Goal: Task Accomplishment & Management: Use online tool/utility

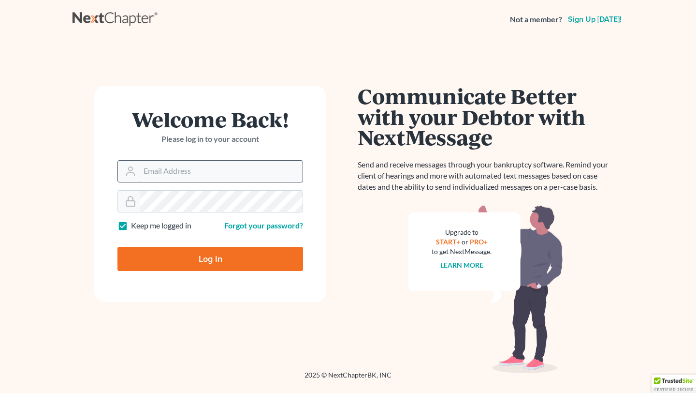
click at [176, 169] on input "Email Address" at bounding box center [221, 171] width 163 height 21
type input "[EMAIL_ADDRESS][DOMAIN_NAME]"
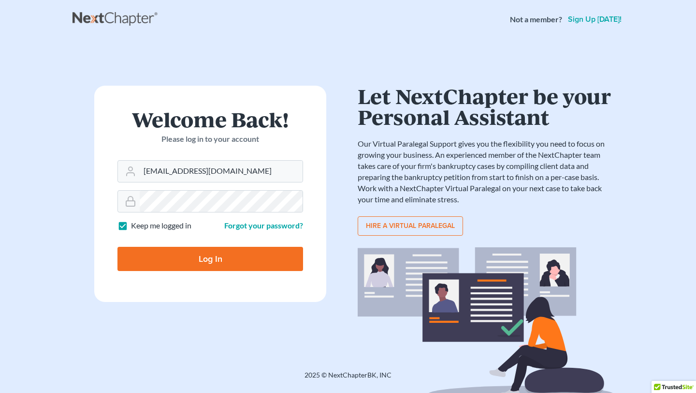
click at [165, 258] on input "Log In" at bounding box center [211, 259] width 186 height 24
type input "Thinking..."
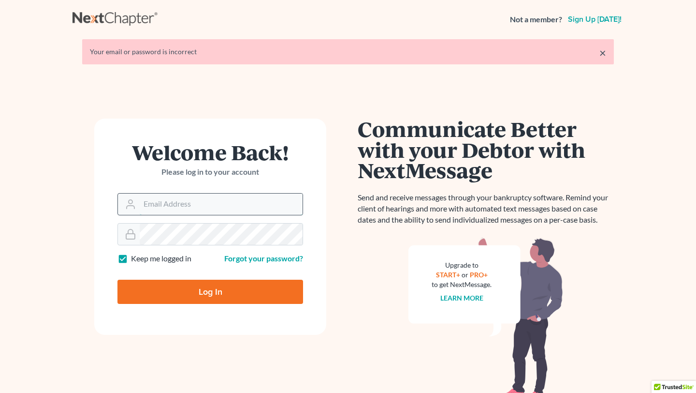
click at [175, 207] on input "Email Address" at bounding box center [221, 203] width 163 height 21
type input "kenweeden@att.net"
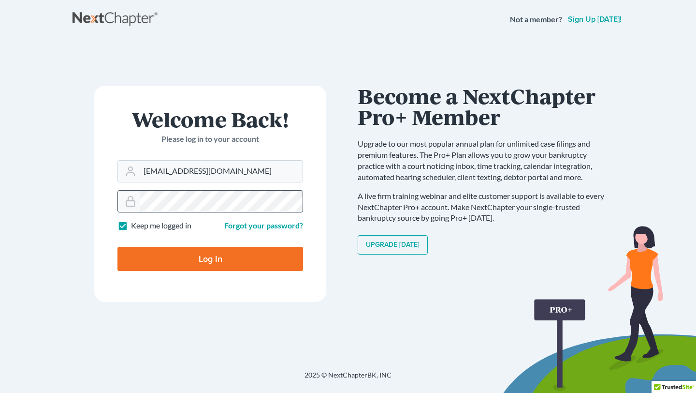
click at [118, 247] on input "Log In" at bounding box center [211, 259] width 186 height 24
type input "Thinking..."
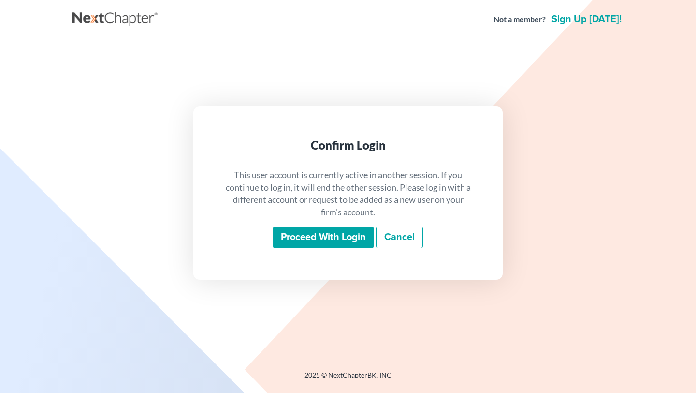
click at [307, 232] on input "Proceed with login" at bounding box center [323, 237] width 101 height 22
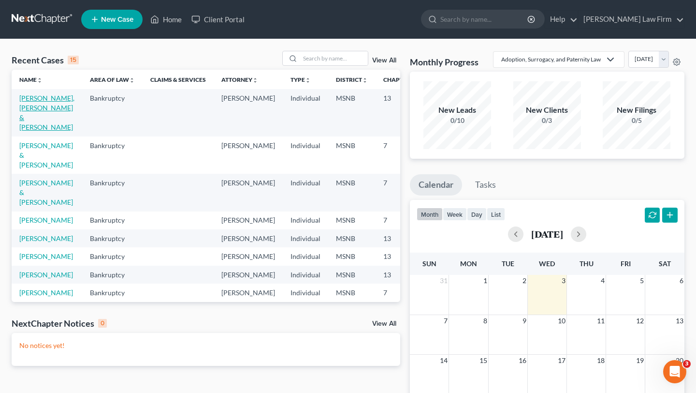
click at [36, 107] on link "Herman, Jairrick & Anglee" at bounding box center [46, 112] width 55 height 37
select select "10"
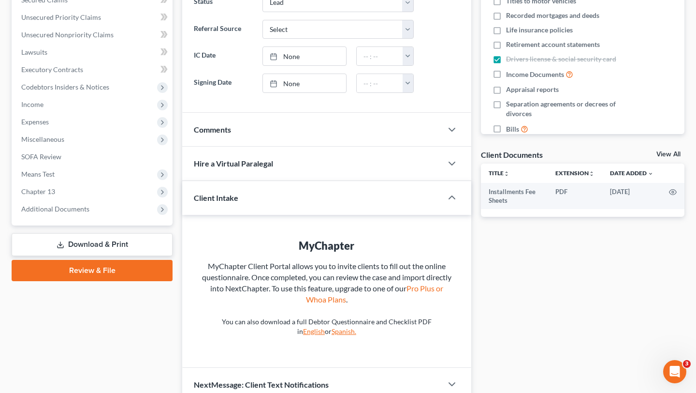
scroll to position [221, 0]
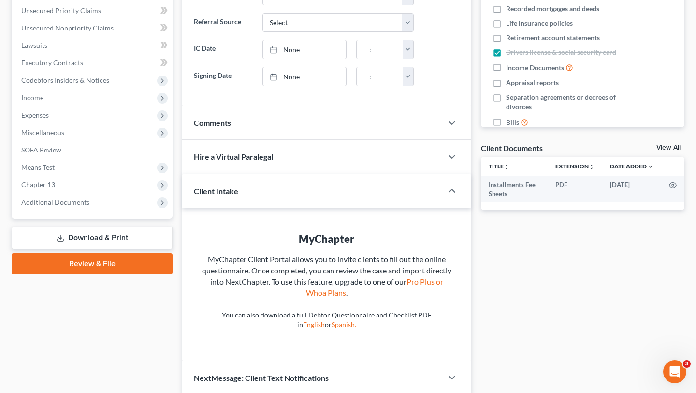
click at [77, 236] on link "Download & Print" at bounding box center [92, 237] width 161 height 23
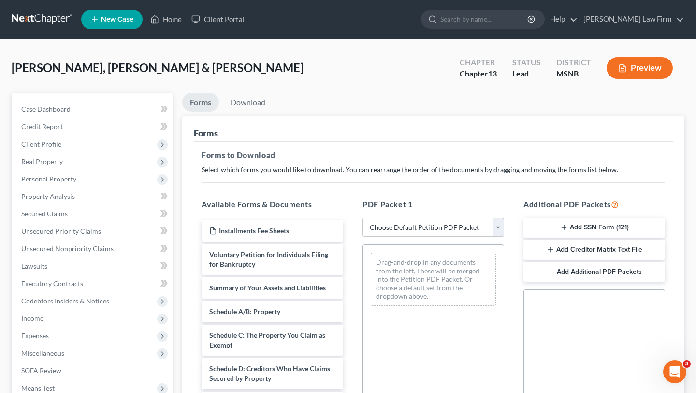
click at [398, 224] on select "Choose Default Petition PDF Packet Complete Bankruptcy Petition (all forms and …" at bounding box center [434, 227] width 142 height 19
select select "8"
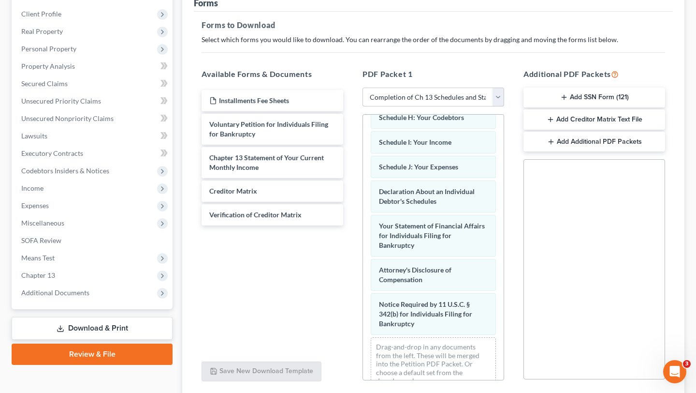
scroll to position [205, 0]
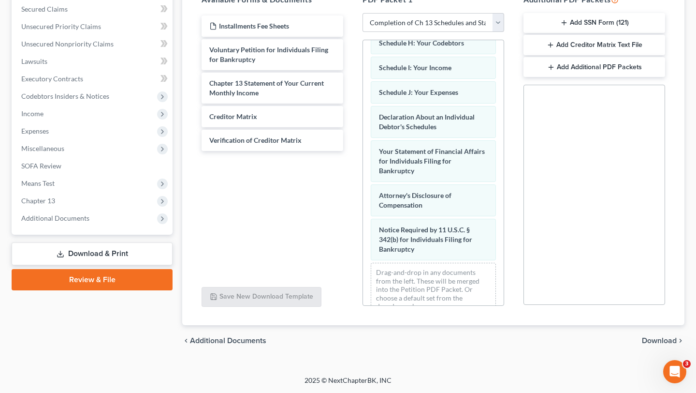
click at [651, 342] on span "Download" at bounding box center [659, 341] width 35 height 8
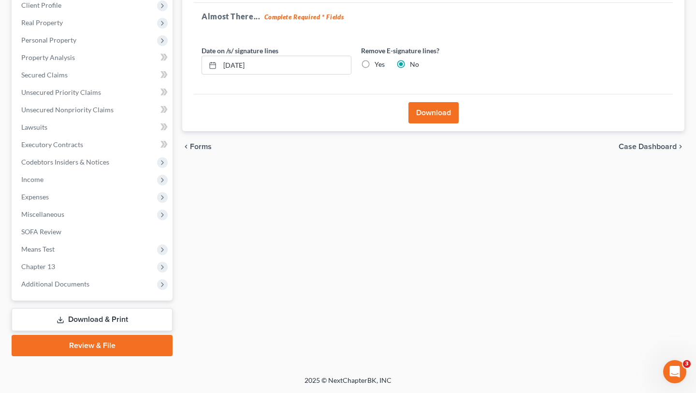
scroll to position [139, 0]
click at [433, 113] on button "Download" at bounding box center [434, 112] width 50 height 21
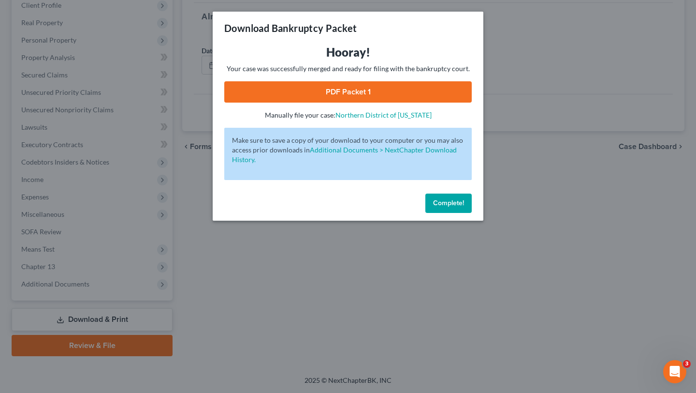
click at [352, 91] on link "PDF Packet 1" at bounding box center [348, 91] width 248 height 21
click at [441, 205] on span "Complete!" at bounding box center [448, 203] width 31 height 8
